Goal: Use online tool/utility: Utilize a website feature to perform a specific function

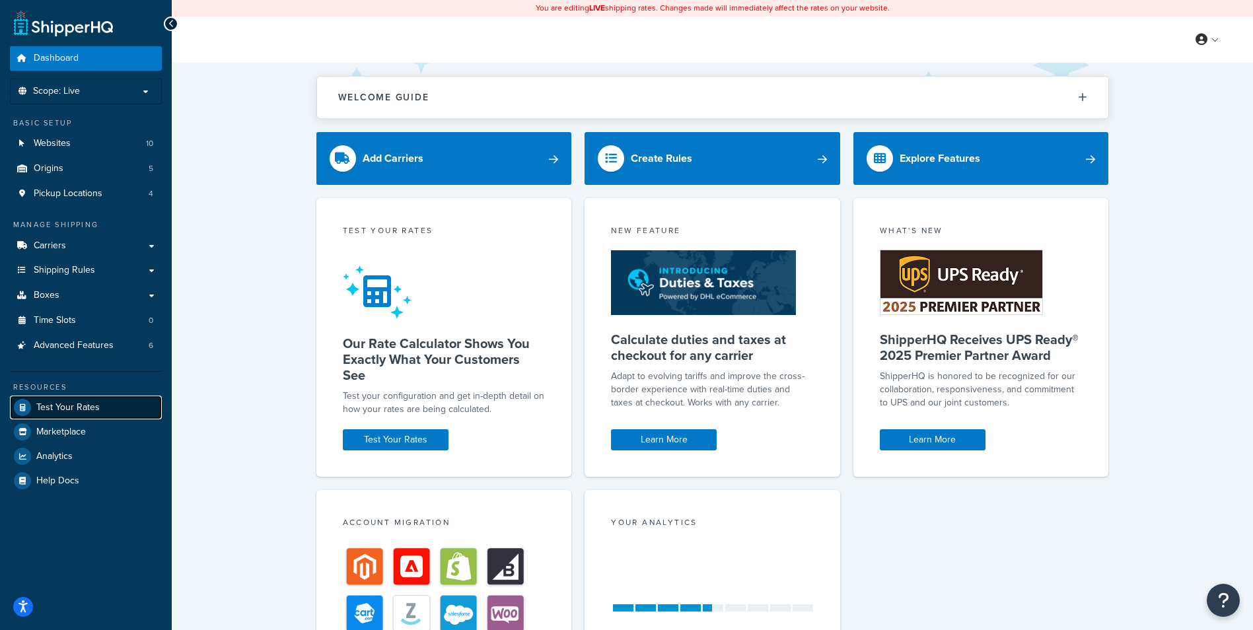
click at [71, 406] on span "Test Your Rates" at bounding box center [67, 407] width 63 height 11
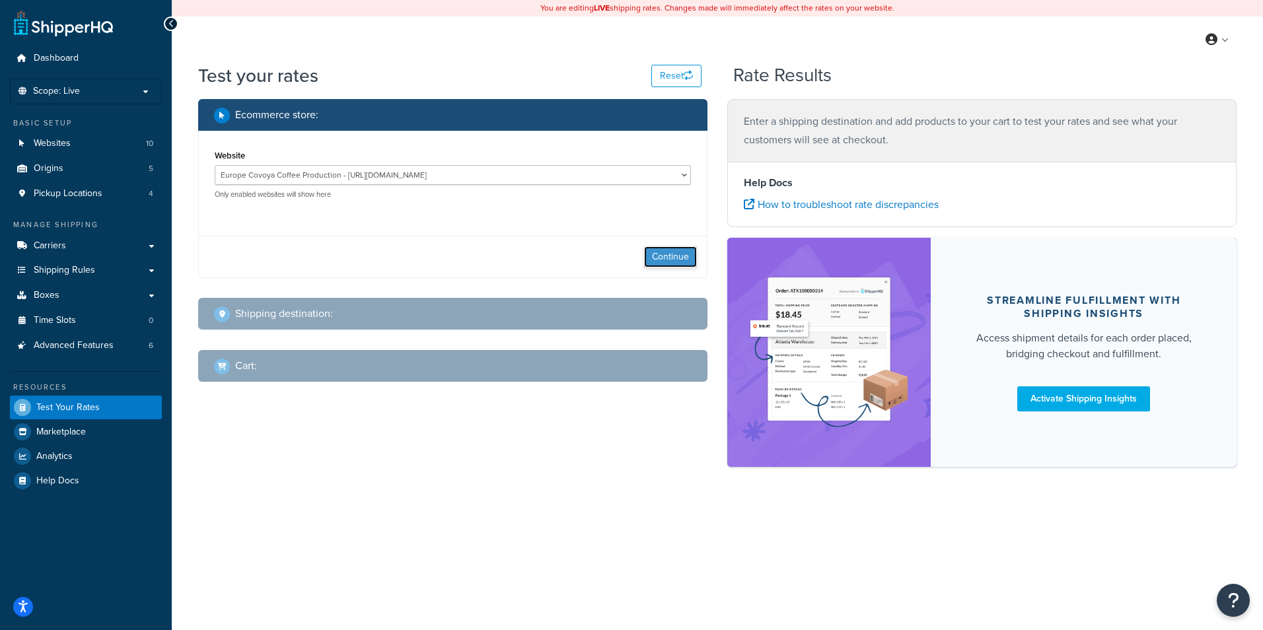
click at [661, 259] on button "Continue" at bounding box center [670, 256] width 53 height 21
select select "[GEOGRAPHIC_DATA]"
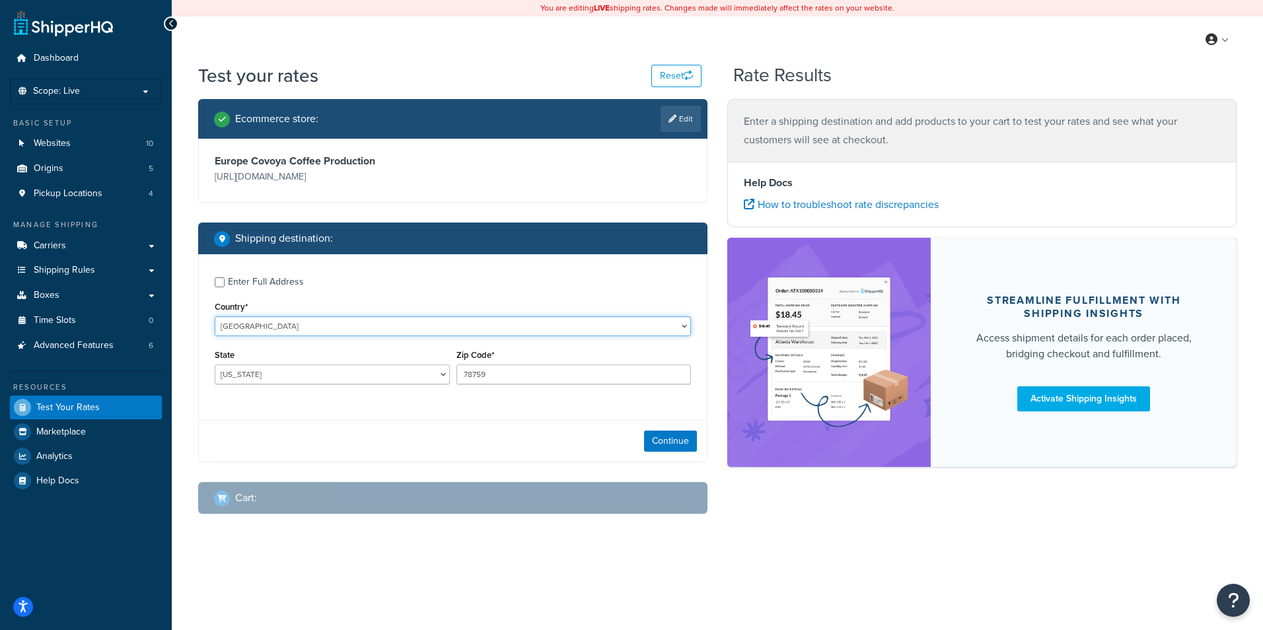
click at [468, 329] on select "[GEOGRAPHIC_DATA] [GEOGRAPHIC_DATA] [GEOGRAPHIC_DATA] [GEOGRAPHIC_DATA] [GEOGRA…" at bounding box center [453, 326] width 476 height 20
select select "CZ"
click at [215, 316] on select "[GEOGRAPHIC_DATA] [GEOGRAPHIC_DATA] [GEOGRAPHIC_DATA] [GEOGRAPHIC_DATA] [GEOGRA…" at bounding box center [453, 326] width 476 height 20
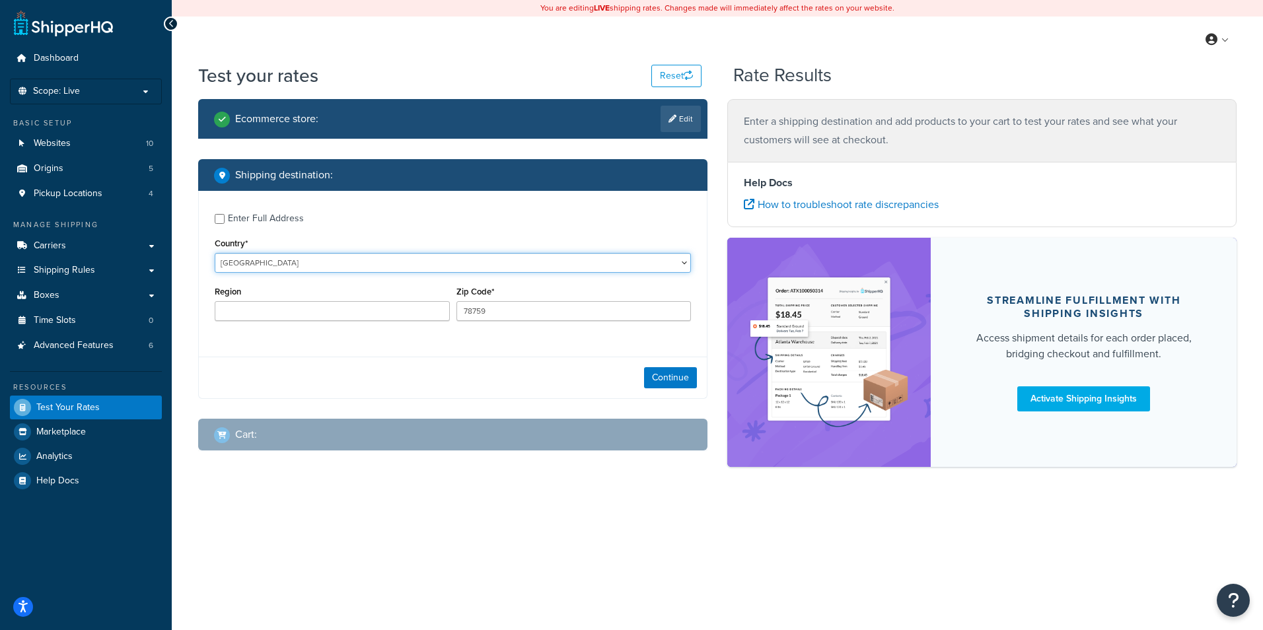
type input "[GEOGRAPHIC_DATA]"
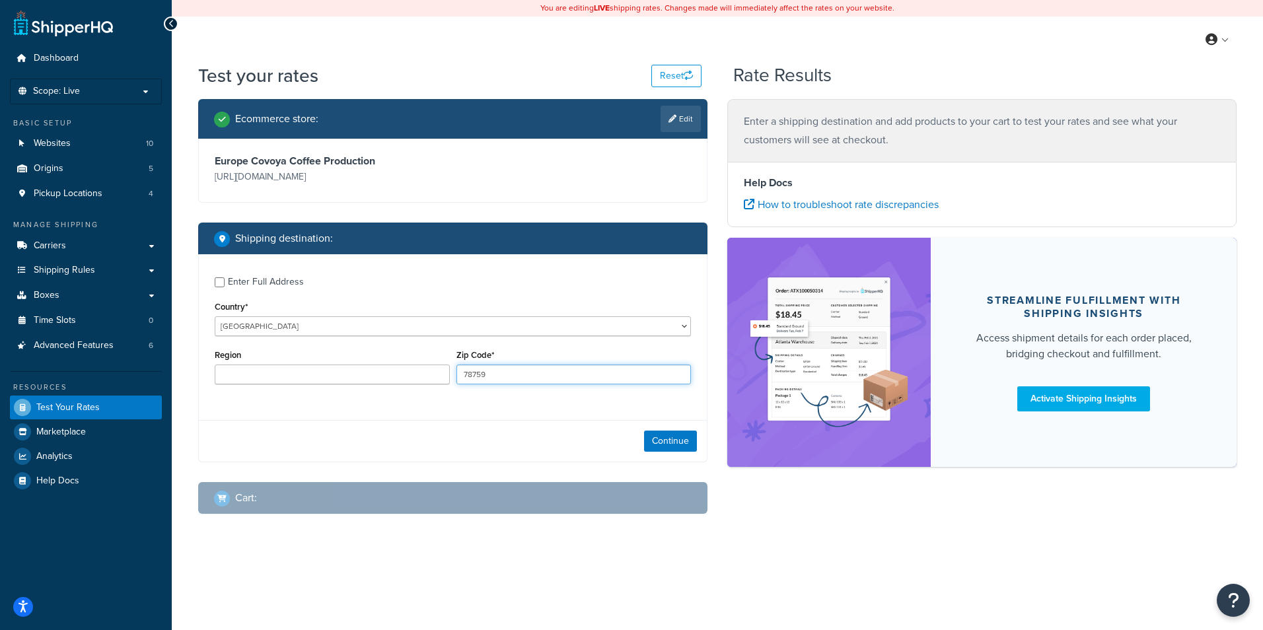
click at [539, 372] on input "78759" at bounding box center [573, 375] width 235 height 20
type input "63700"
click at [653, 439] on button "Continue" at bounding box center [670, 441] width 53 height 21
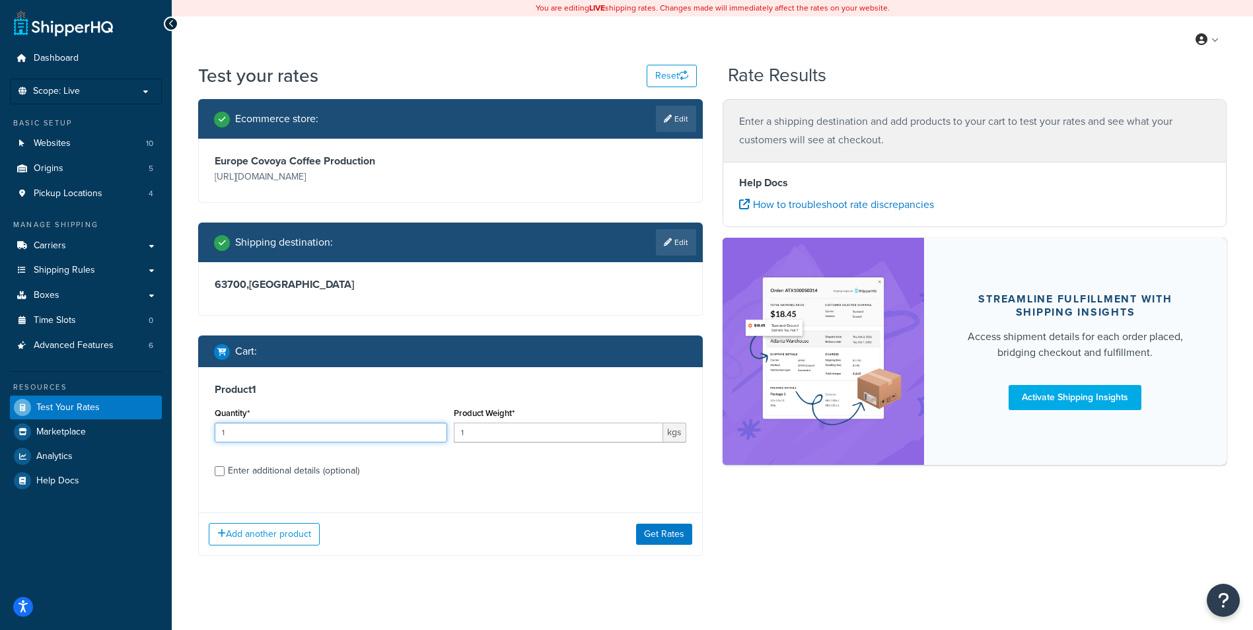
click at [373, 431] on input "1" at bounding box center [331, 433] width 232 height 20
type input "18"
click at [536, 437] on input "1" at bounding box center [558, 433] width 209 height 20
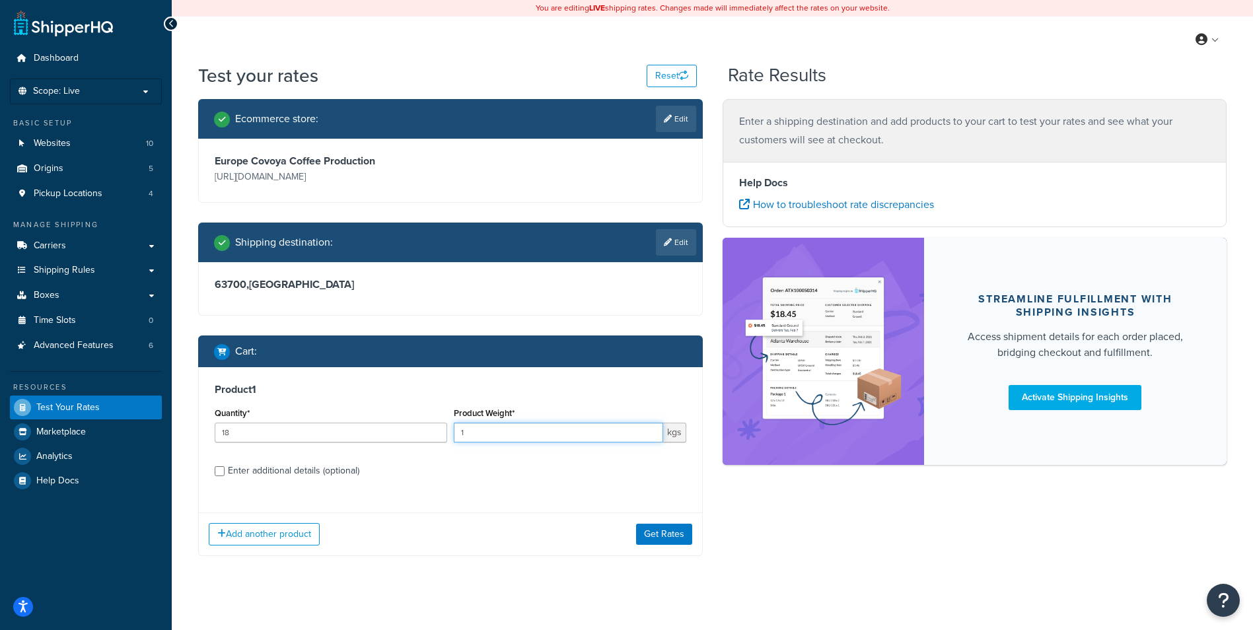
click at [536, 437] on input "1" at bounding box center [558, 433] width 209 height 20
type input "60"
click at [654, 540] on button "Get Rates" at bounding box center [664, 534] width 56 height 21
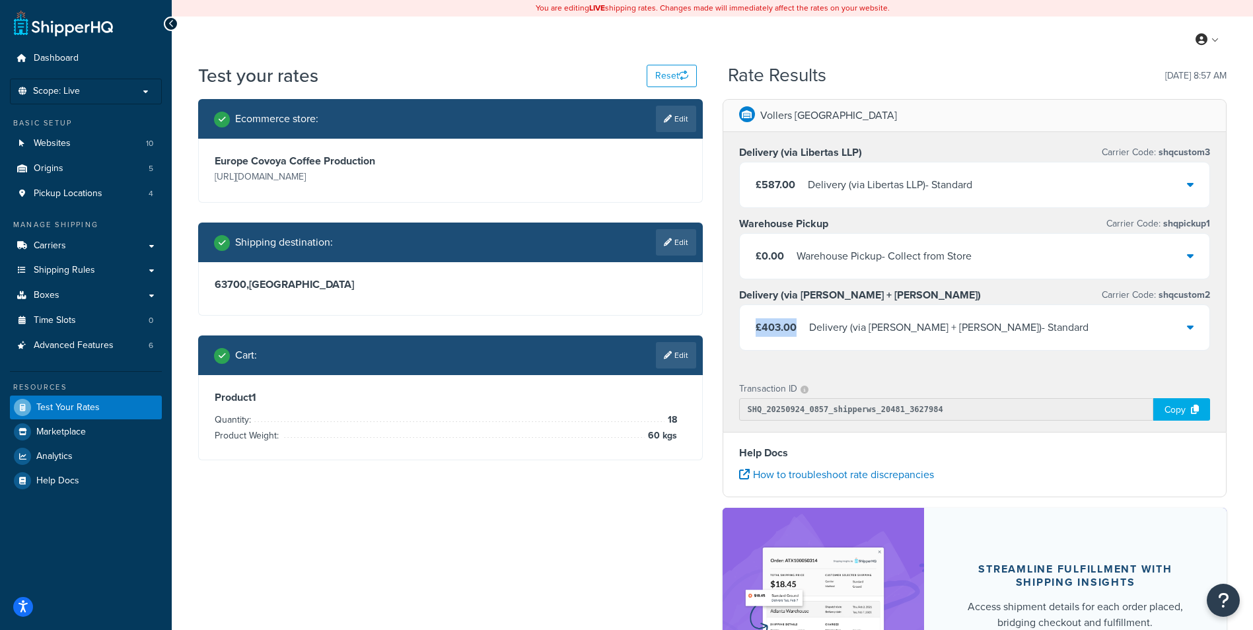
drag, startPoint x: 797, startPoint y: 329, endPoint x: 755, endPoint y: 329, distance: 41.6
click at [756, 329] on div "£403.00 Delivery (via [PERSON_NAME] + [PERSON_NAME]) - Standard" at bounding box center [922, 327] width 333 height 18
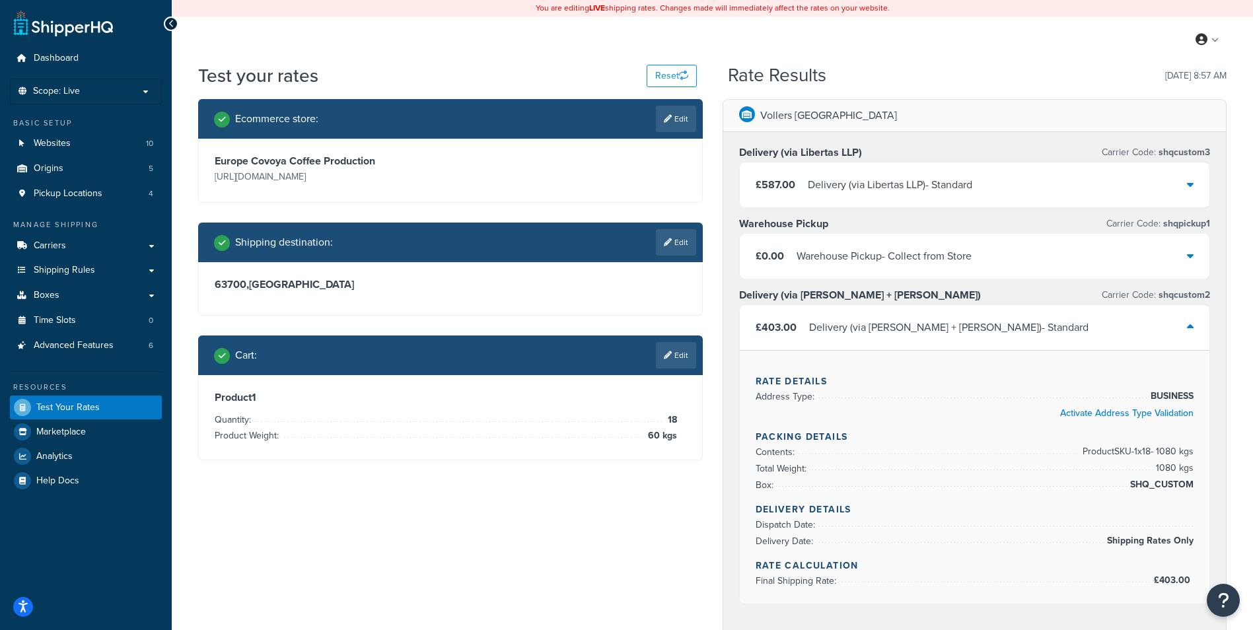
drag, startPoint x: 755, startPoint y: 329, endPoint x: 865, endPoint y: 336, distance: 110.5
click at [865, 336] on div "Delivery (via [PERSON_NAME] + [PERSON_NAME]) - Standard" at bounding box center [948, 327] width 279 height 18
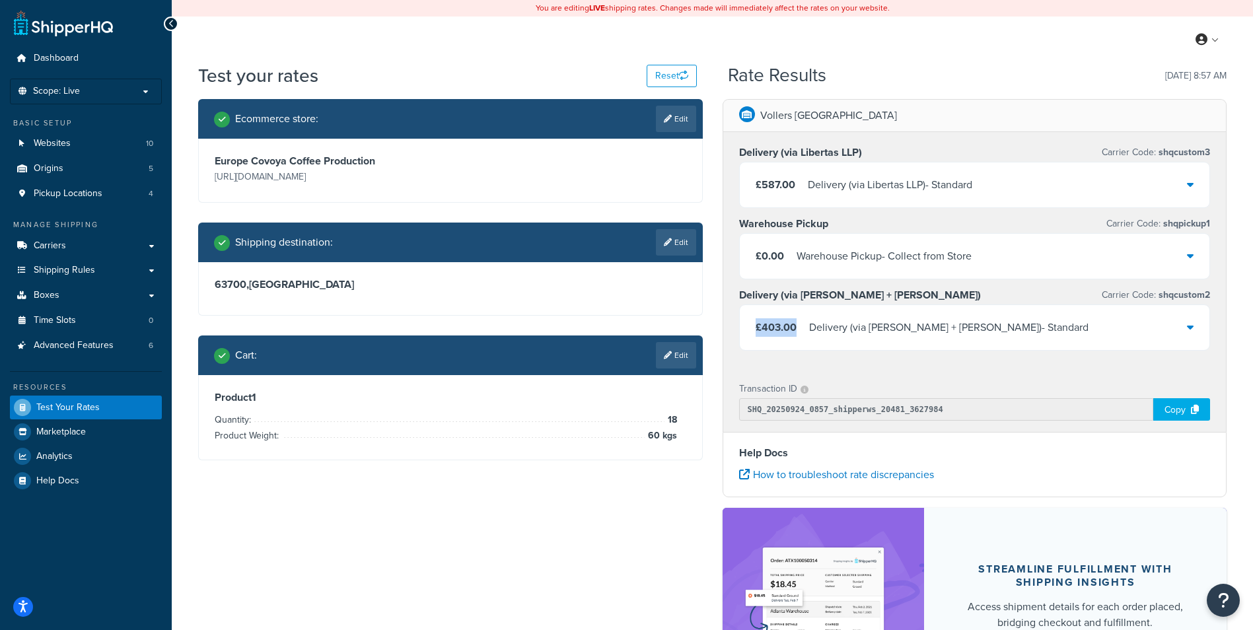
drag, startPoint x: 779, startPoint y: 330, endPoint x: 750, endPoint y: 330, distance: 29.1
click at [750, 330] on div "£403.00 Delivery (via [PERSON_NAME] + [PERSON_NAME]) - Standard" at bounding box center [975, 327] width 470 height 45
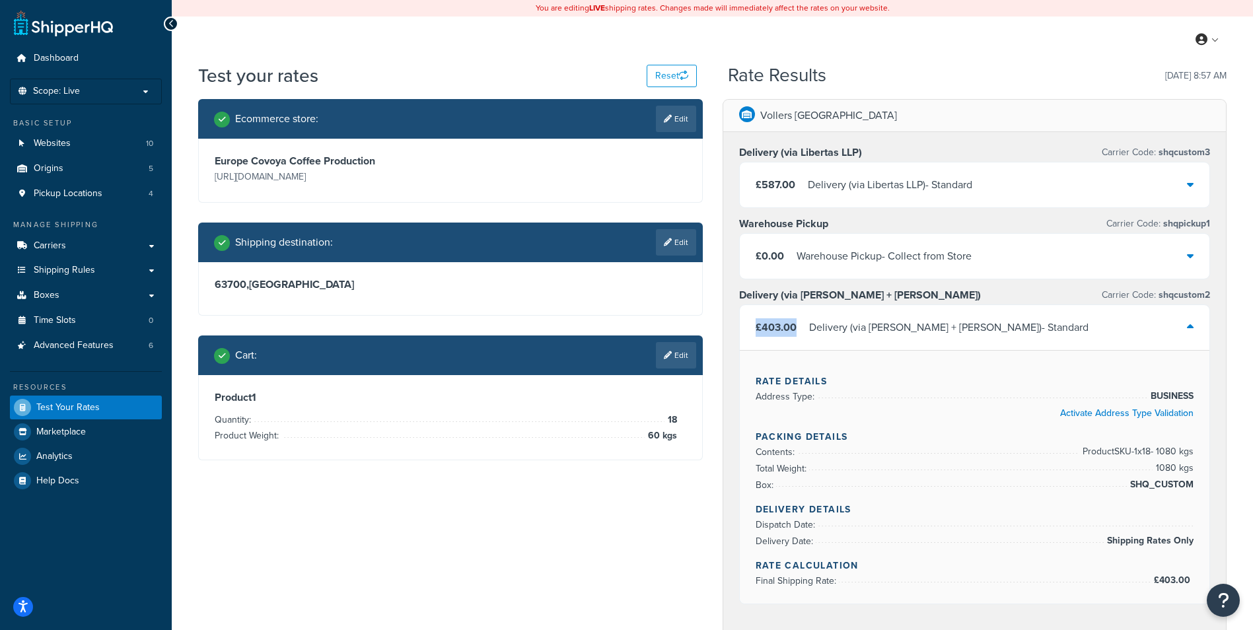
drag, startPoint x: 750, startPoint y: 330, endPoint x: 785, endPoint y: 337, distance: 35.8
click at [785, 335] on span "£403.00" at bounding box center [776, 327] width 41 height 15
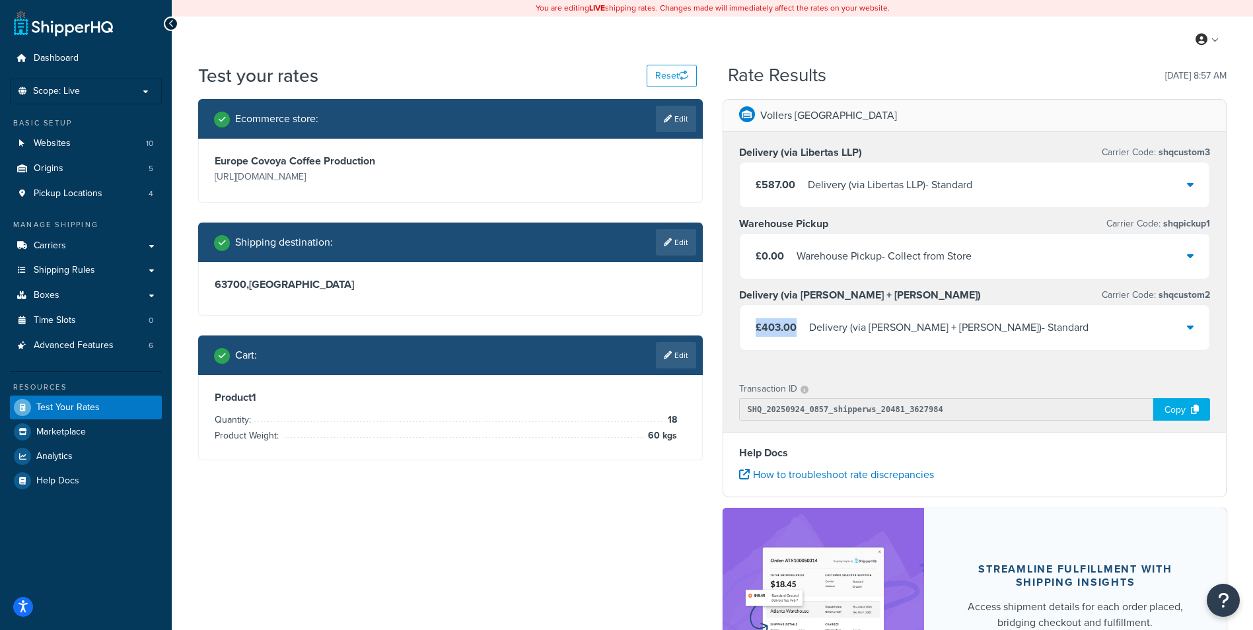
drag, startPoint x: 795, startPoint y: 333, endPoint x: 748, endPoint y: 332, distance: 47.6
click at [748, 332] on div "£403.00 Delivery (via [PERSON_NAME] + [PERSON_NAME]) - Standard" at bounding box center [975, 327] width 470 height 45
